Goal: Understand site structure: Understand site structure

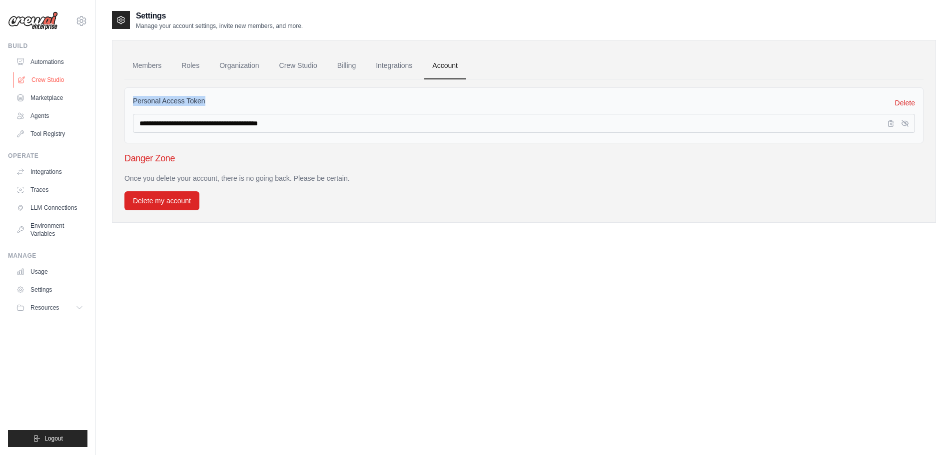
click at [39, 82] on link "Crew Studio" at bounding box center [50, 80] width 75 height 16
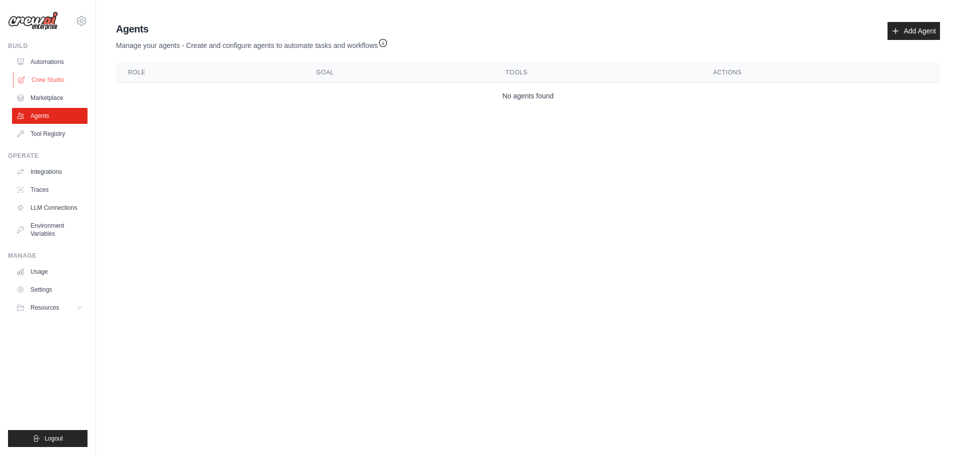
click at [37, 81] on link "Crew Studio" at bounding box center [50, 80] width 75 height 16
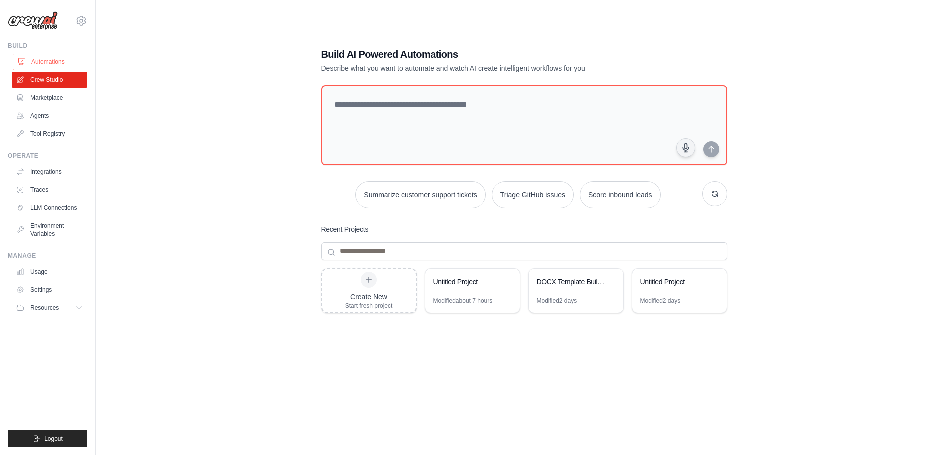
click at [55, 60] on link "Automations" at bounding box center [50, 62] width 75 height 16
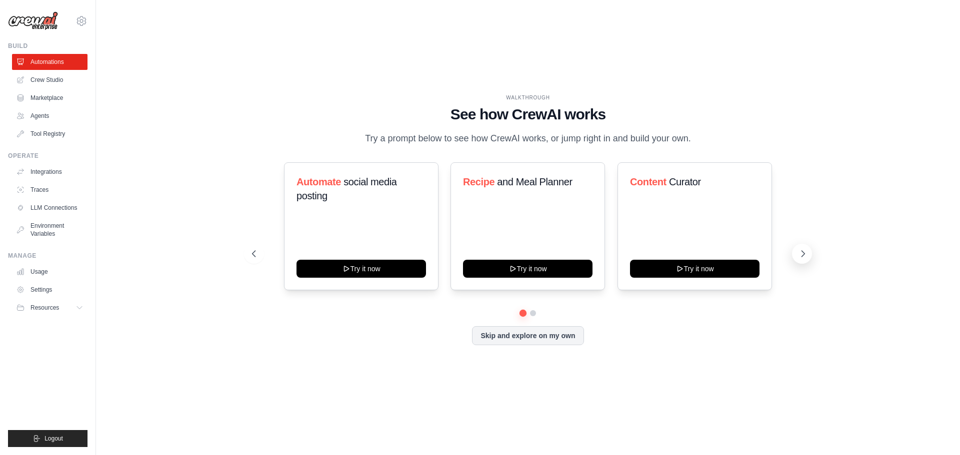
click at [805, 257] on icon at bounding box center [803, 254] width 10 height 10
click at [805, 256] on icon at bounding box center [803, 254] width 10 height 10
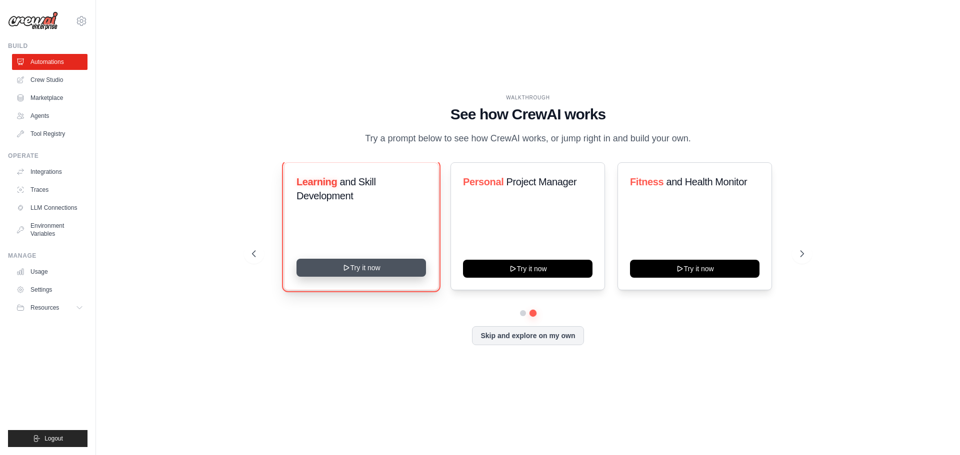
click at [312, 269] on button "Try it now" at bounding box center [360, 268] width 129 height 18
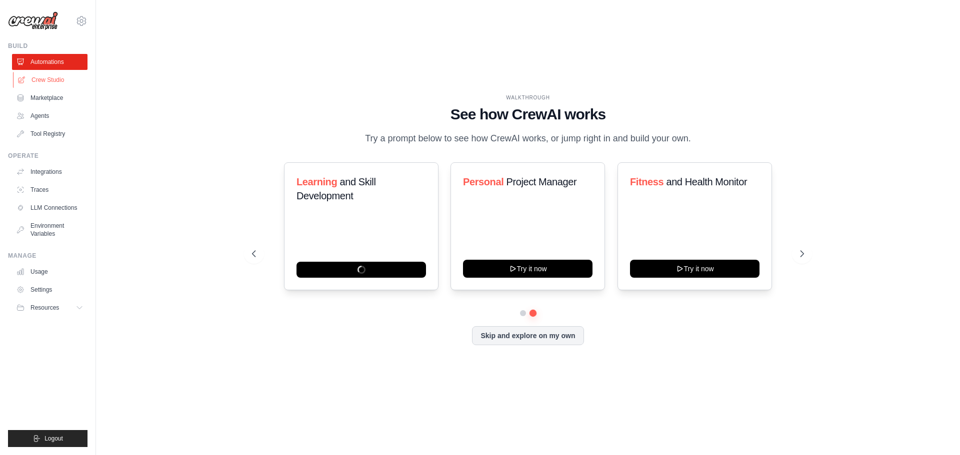
click at [43, 77] on link "Crew Studio" at bounding box center [50, 80] width 75 height 16
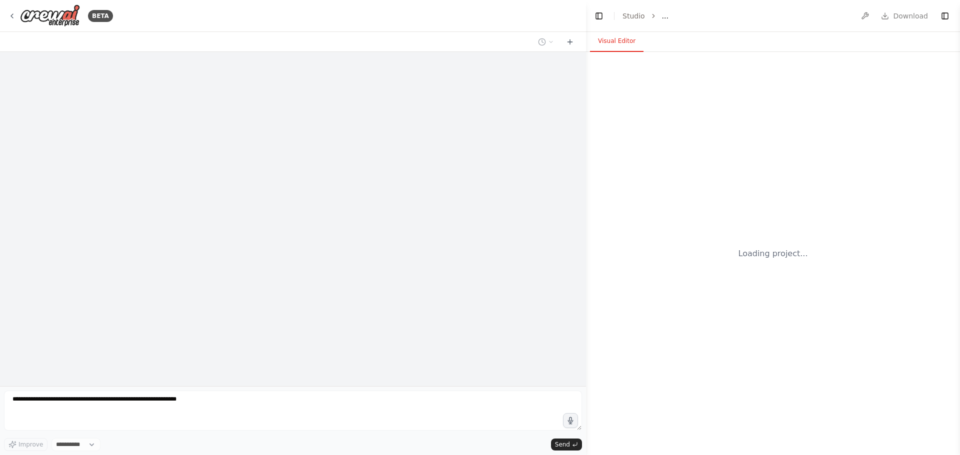
select select "****"
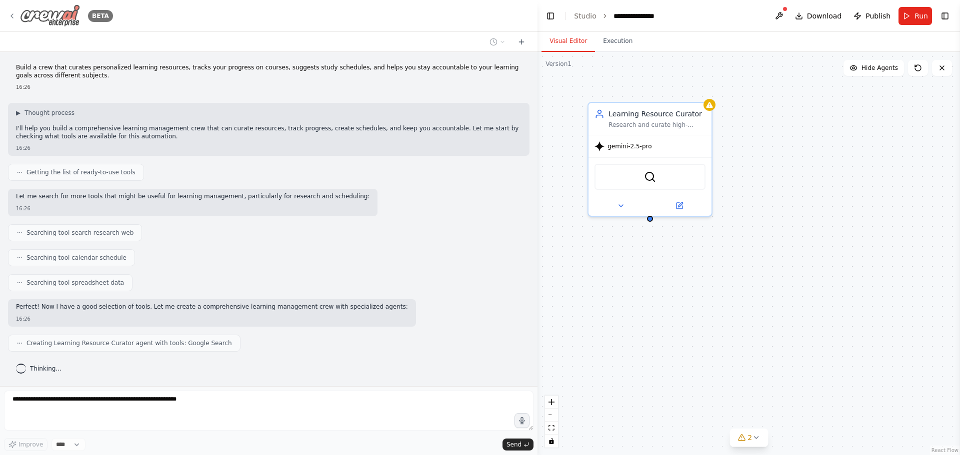
click at [23, 15] on img at bounding box center [50, 15] width 60 height 22
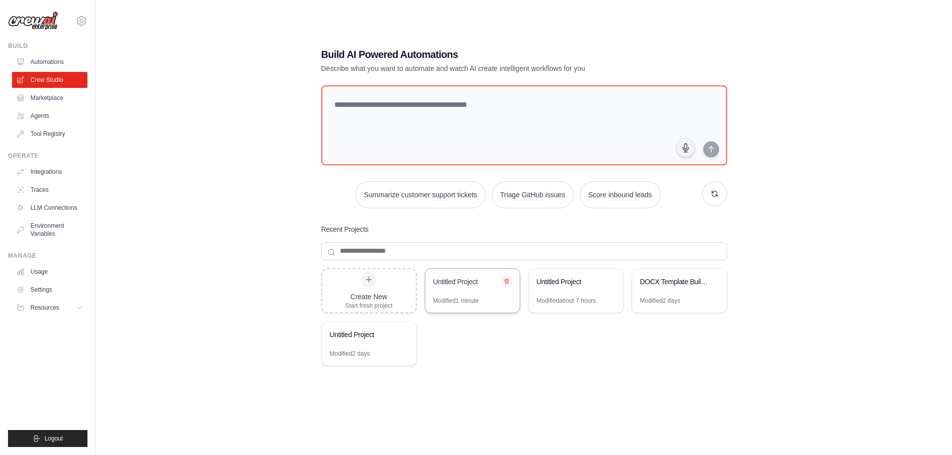
click at [509, 284] on icon at bounding box center [507, 281] width 6 height 6
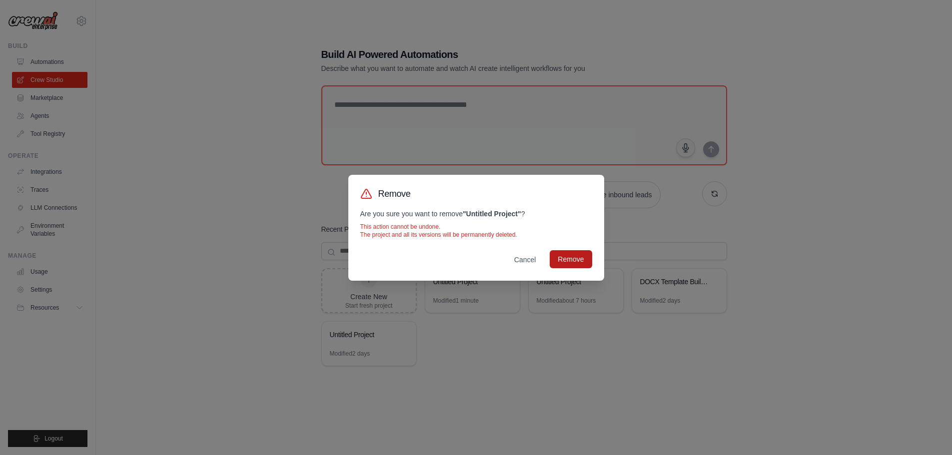
click at [587, 255] on button "Remove" at bounding box center [571, 259] width 42 height 18
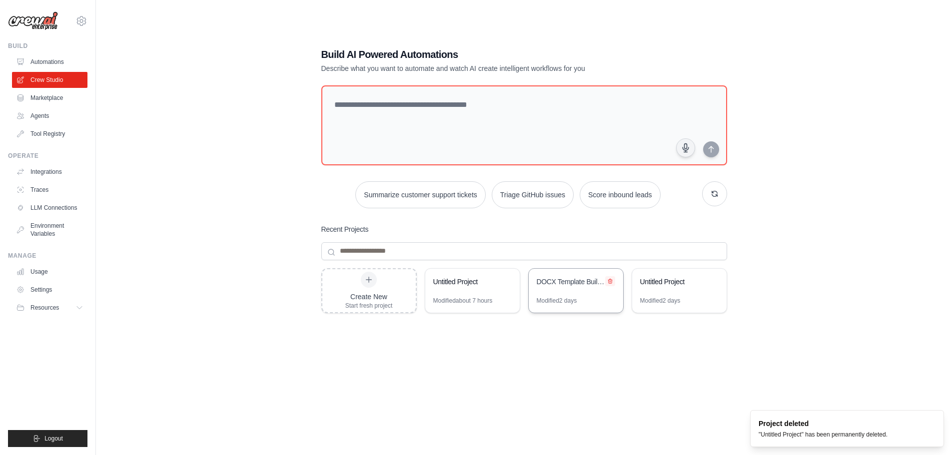
click at [608, 282] on icon at bounding box center [610, 281] width 6 height 6
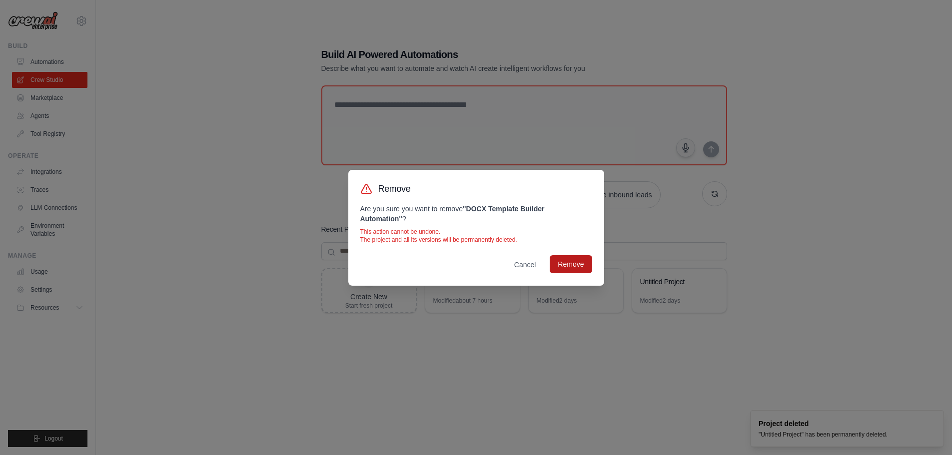
click at [576, 268] on button "Remove" at bounding box center [571, 264] width 42 height 18
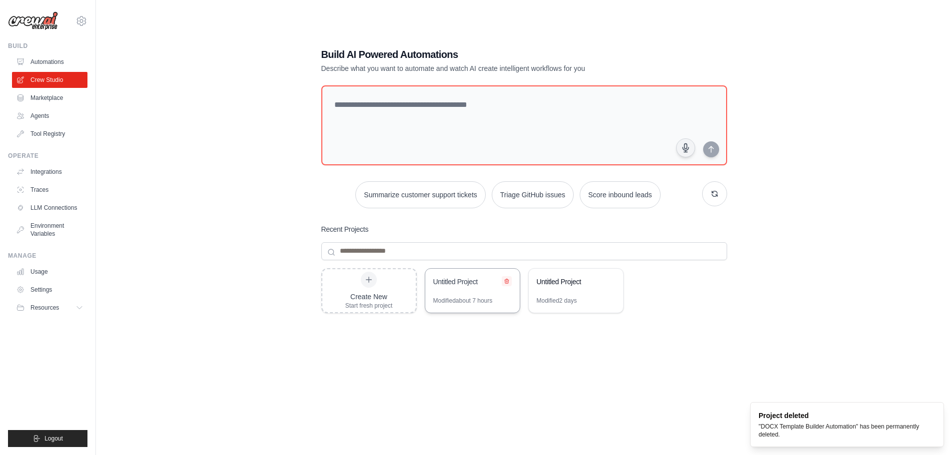
click at [508, 283] on icon at bounding box center [507, 281] width 6 height 6
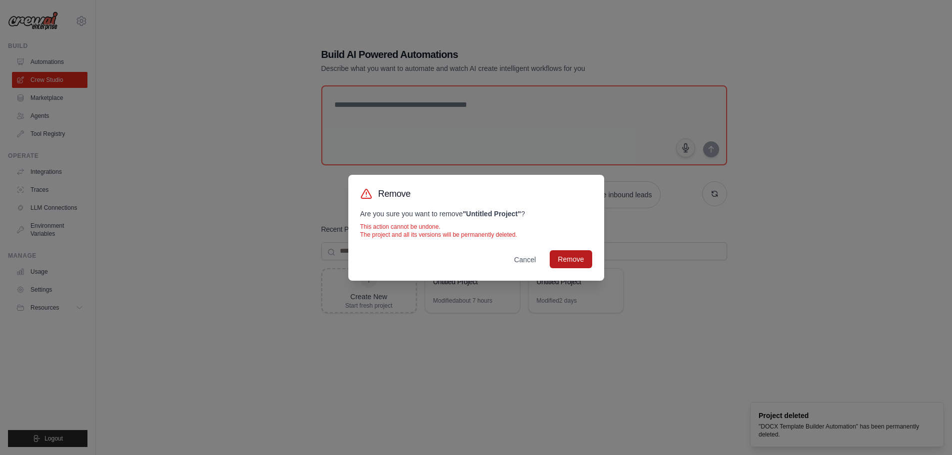
click at [572, 260] on button "Remove" at bounding box center [571, 259] width 42 height 18
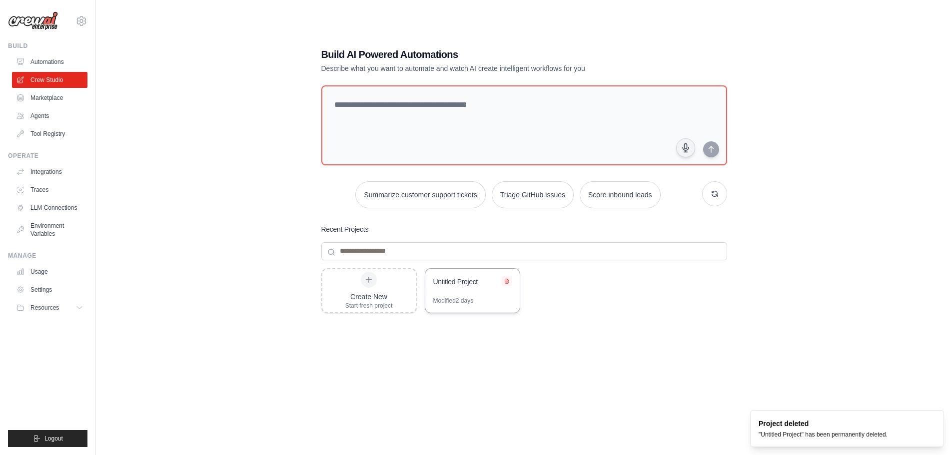
click at [507, 281] on icon at bounding box center [507, 281] width 6 height 6
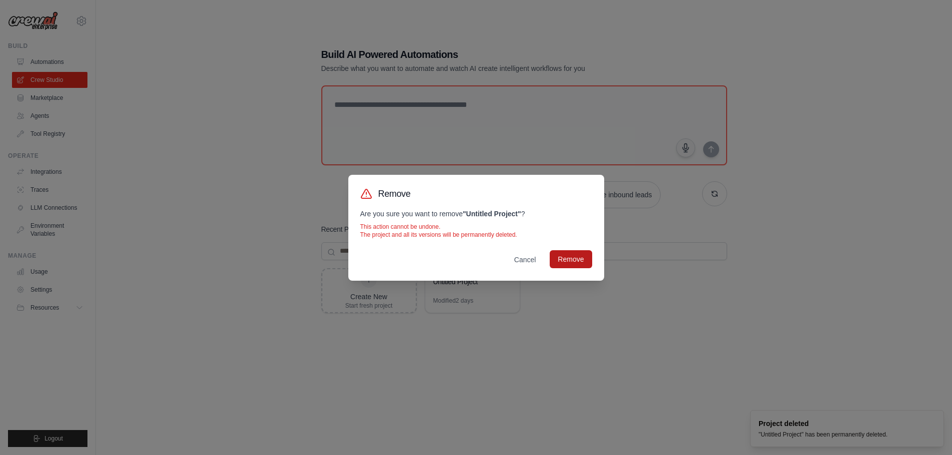
click at [573, 260] on button "Remove" at bounding box center [571, 259] width 42 height 18
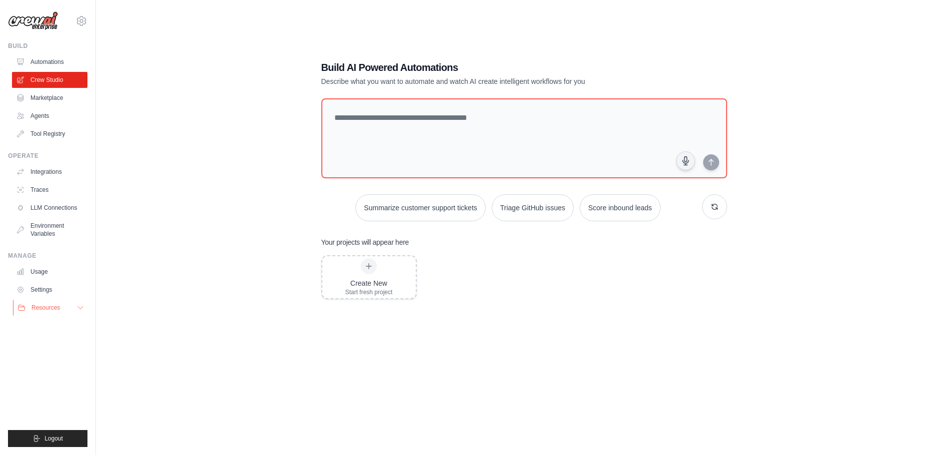
click at [73, 314] on button "Resources" at bounding box center [50, 308] width 75 height 16
click at [44, 342] on span "GitHub" at bounding box center [44, 341] width 18 height 8
